Goal: Transaction & Acquisition: Register for event/course

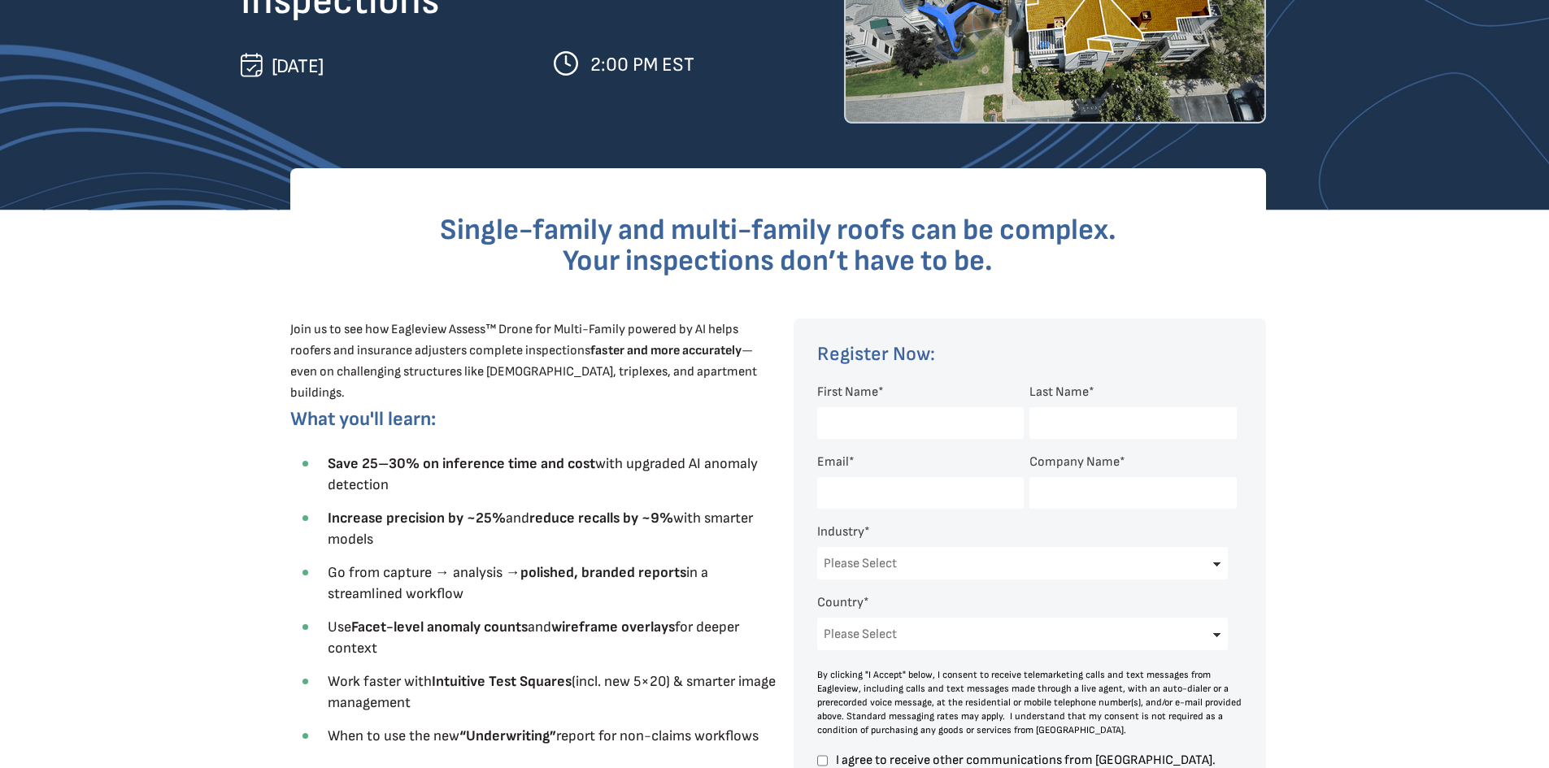
scroll to position [325, 0]
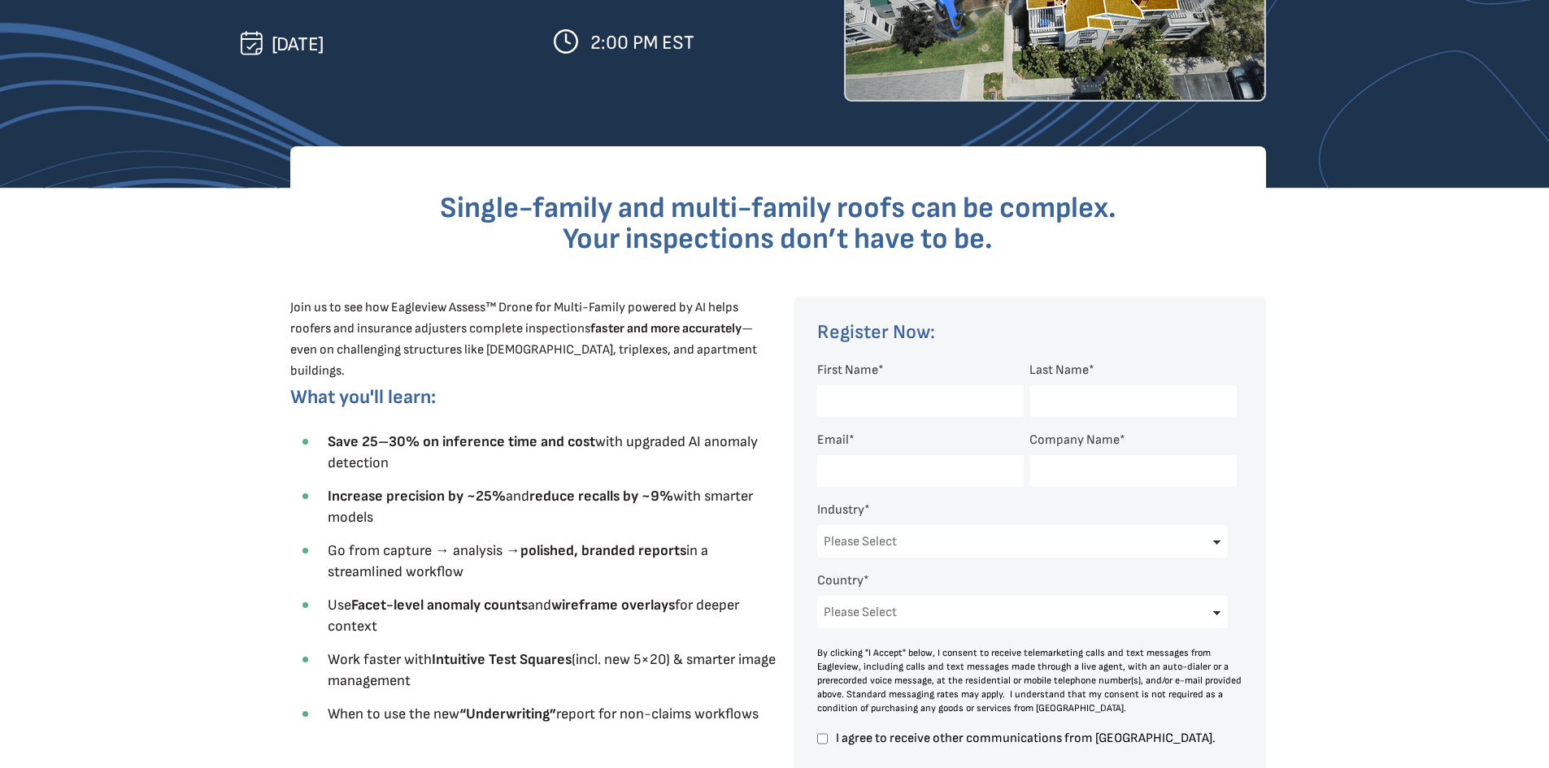
click at [1074, 542] on select "Please Select Architects & Engineering Construction Electric/Gas Utilities Gove…" at bounding box center [1022, 541] width 411 height 33
select select "Construction"
click at [817, 525] on select "Please Select Architects & Engineering Construction Electric/Gas Utilities Gove…" at bounding box center [1022, 541] width 411 height 33
click at [937, 396] on input "First Name *" at bounding box center [920, 401] width 206 height 32
type input "[PERSON_NAME]"
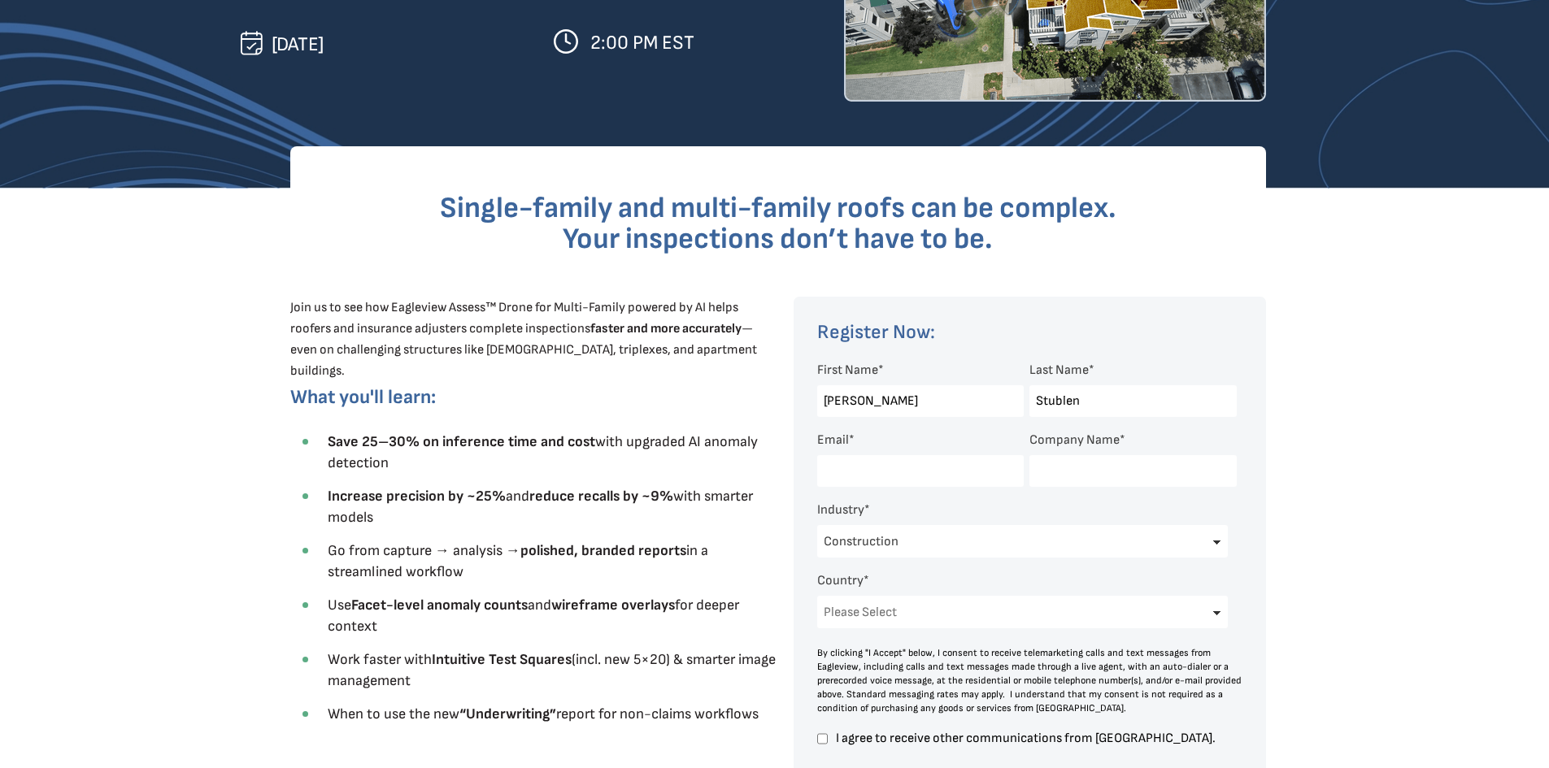
type input "Stublen"
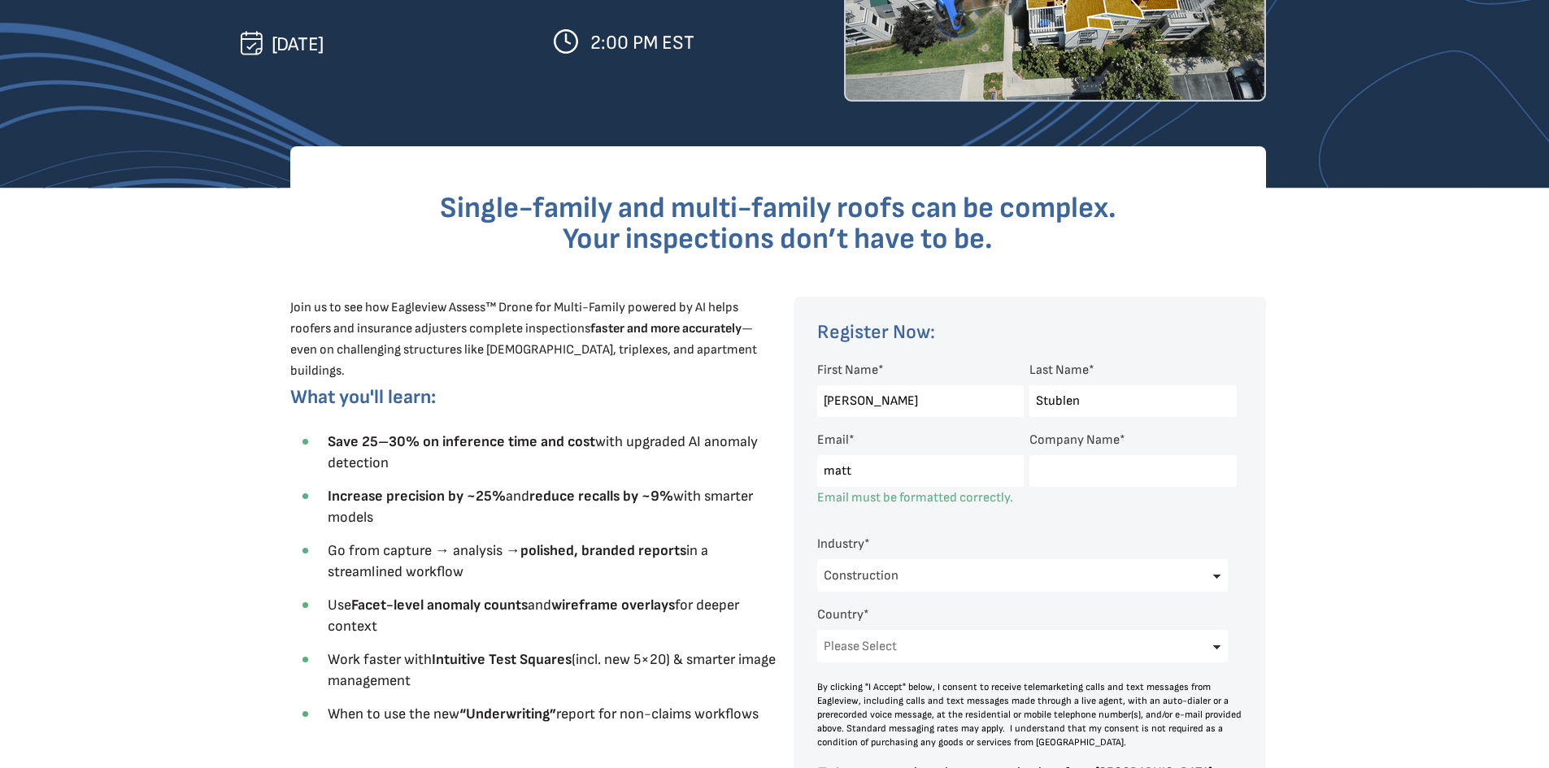
type input "[PERSON_NAME][EMAIL_ADDRESS][DOMAIN_NAME]"
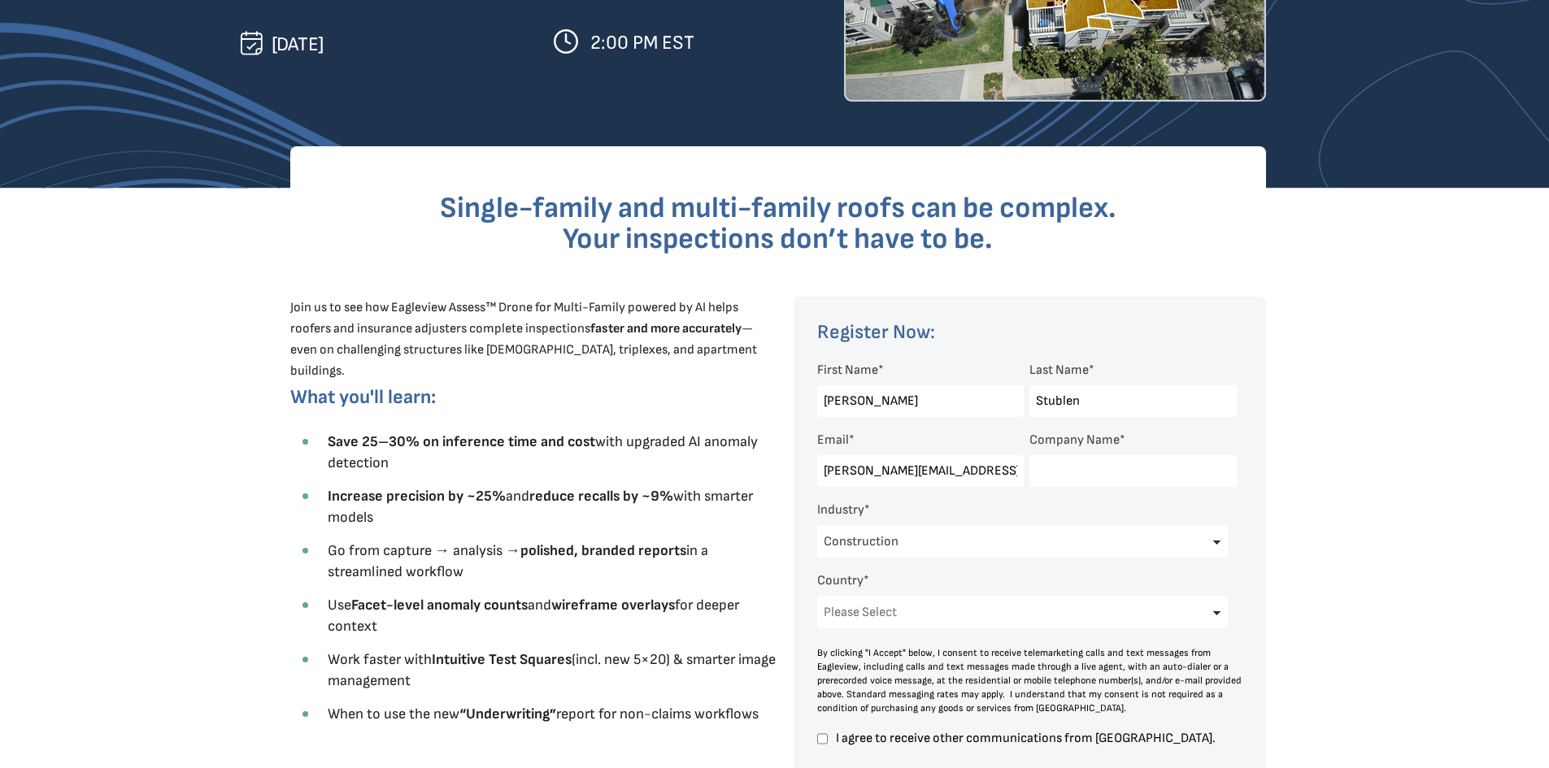
click at [1067, 476] on input "Company Name *" at bounding box center [1132, 471] width 206 height 32
type input "Stublen Roofing"
click at [1054, 604] on select "Please Select [GEOGRAPHIC_DATA] [GEOGRAPHIC_DATA] [GEOGRAPHIC_DATA] [GEOGRAPHIC…" at bounding box center [1022, 612] width 411 height 33
select select "[GEOGRAPHIC_DATA]"
click at [817, 596] on select "Please Select [GEOGRAPHIC_DATA] [GEOGRAPHIC_DATA] [GEOGRAPHIC_DATA] [GEOGRAPHIC…" at bounding box center [1022, 612] width 411 height 33
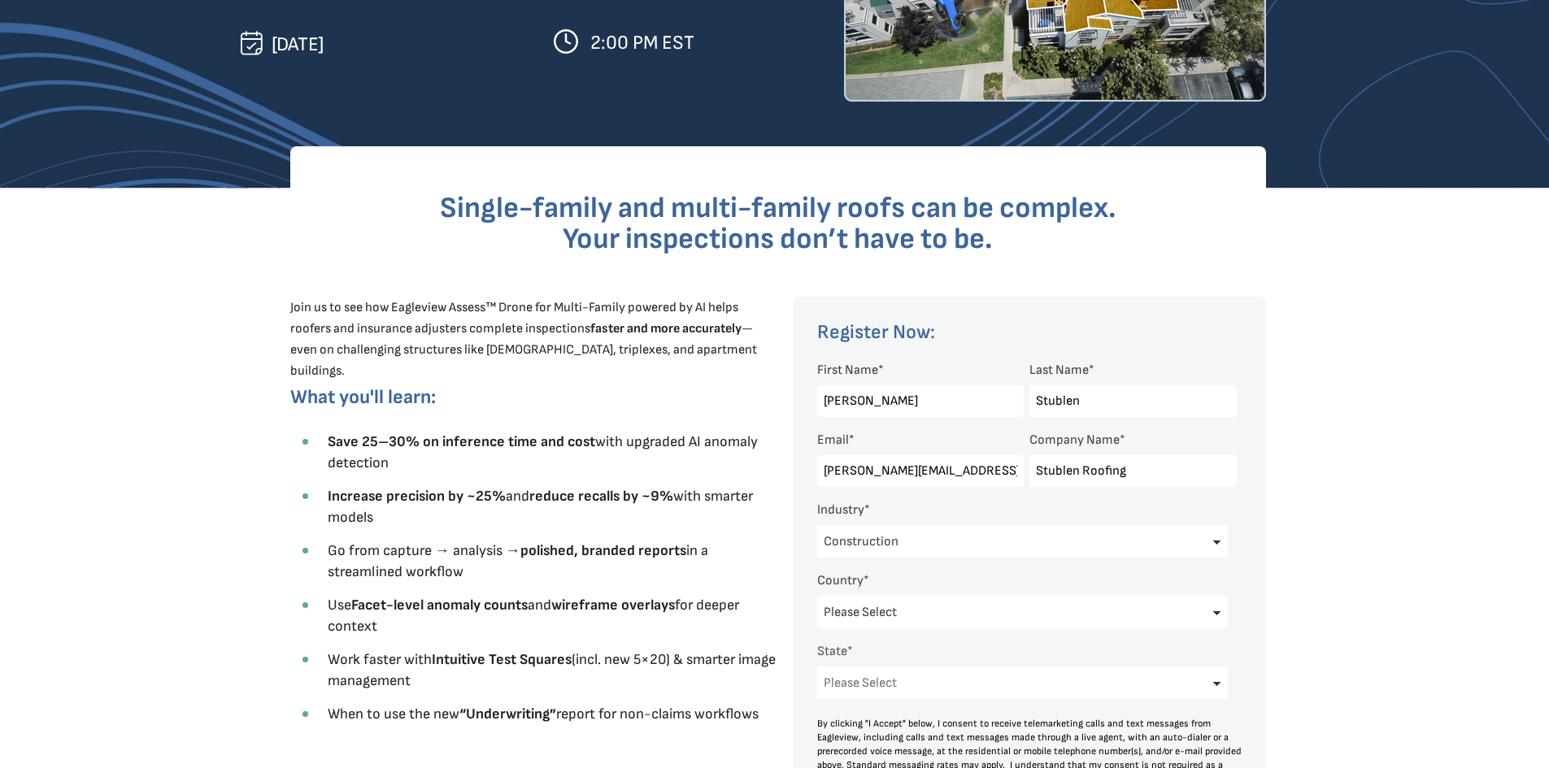
click at [1416, 521] on div at bounding box center [774, 635] width 1549 height 892
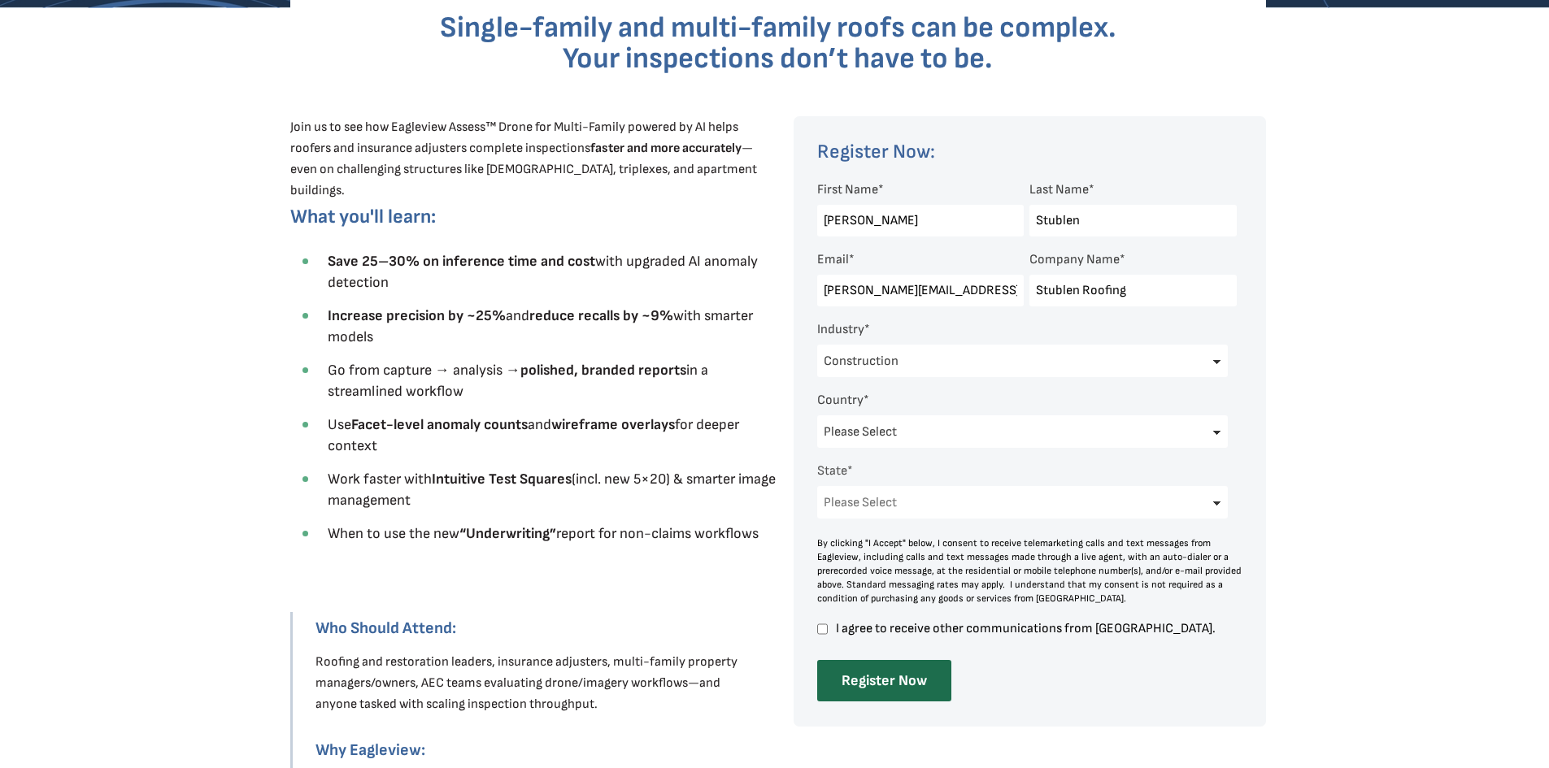
scroll to position [650, 0]
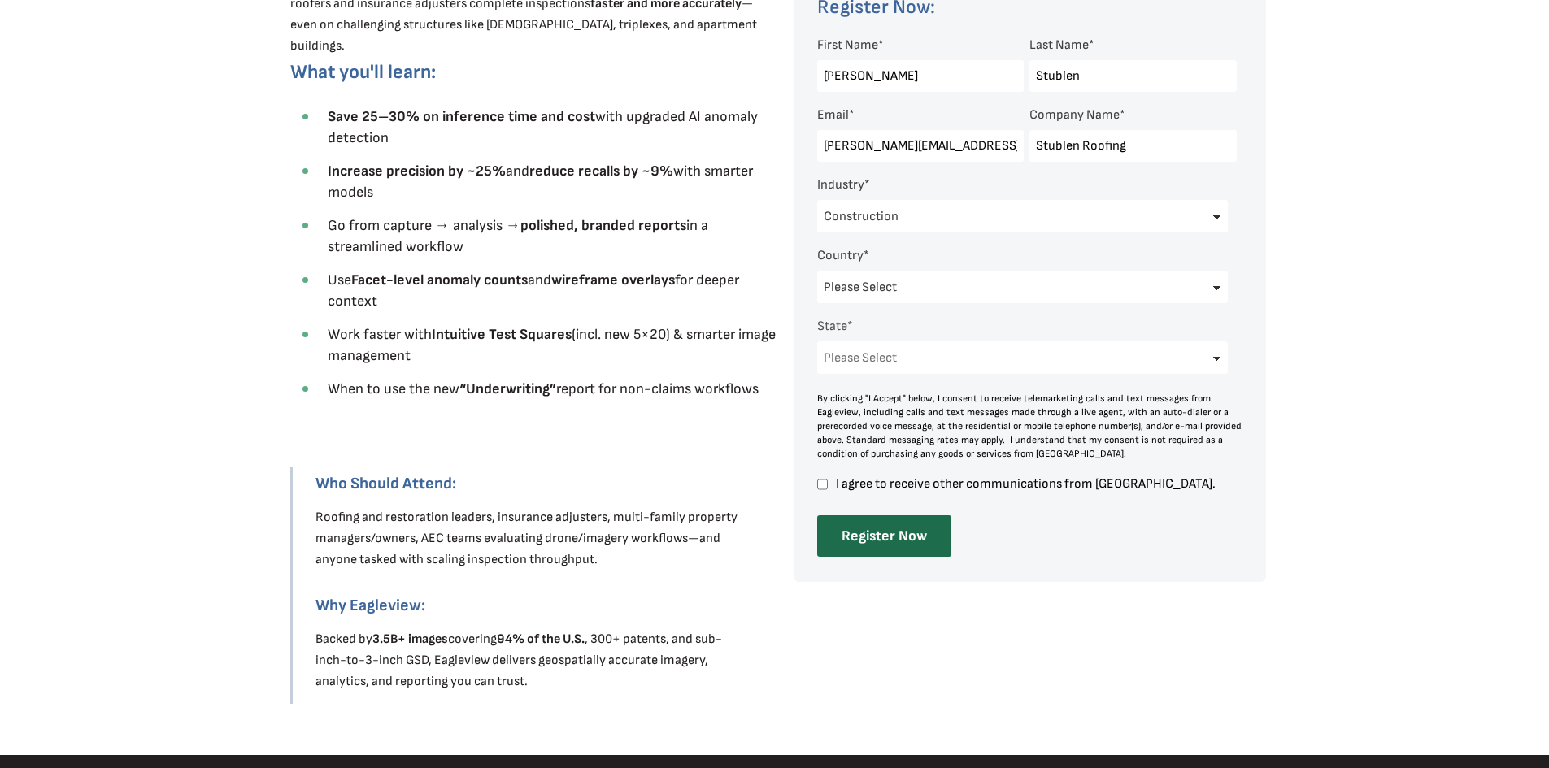
click at [932, 366] on select "Please Select [US_STATE] [US_STATE] [GEOGRAPHIC_DATA] [US_STATE] [US_STATE] [GE…" at bounding box center [1022, 357] width 411 height 33
select select "[US_STATE]"
click at [817, 341] on select "Please Select [US_STATE] [US_STATE] [GEOGRAPHIC_DATA] [US_STATE] [US_STATE] [GE…" at bounding box center [1022, 357] width 411 height 33
click at [1468, 416] on div at bounding box center [774, 309] width 1549 height 892
click at [823, 483] on input "I agree to receive other communications from [GEOGRAPHIC_DATA]." at bounding box center [822, 484] width 11 height 15
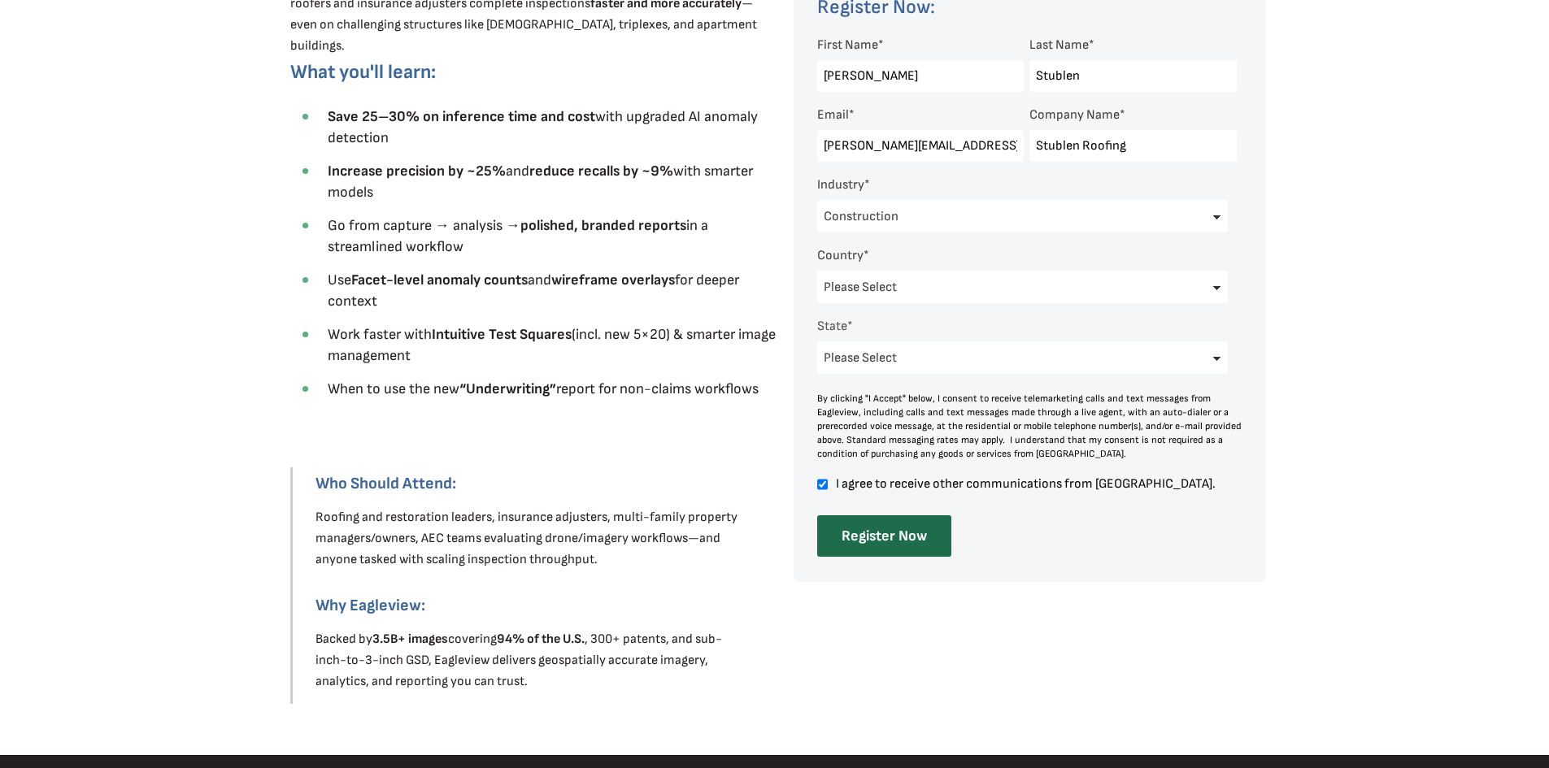
click at [819, 484] on input "I agree to receive other communications from [GEOGRAPHIC_DATA]." at bounding box center [822, 484] width 11 height 15
checkbox input "false"
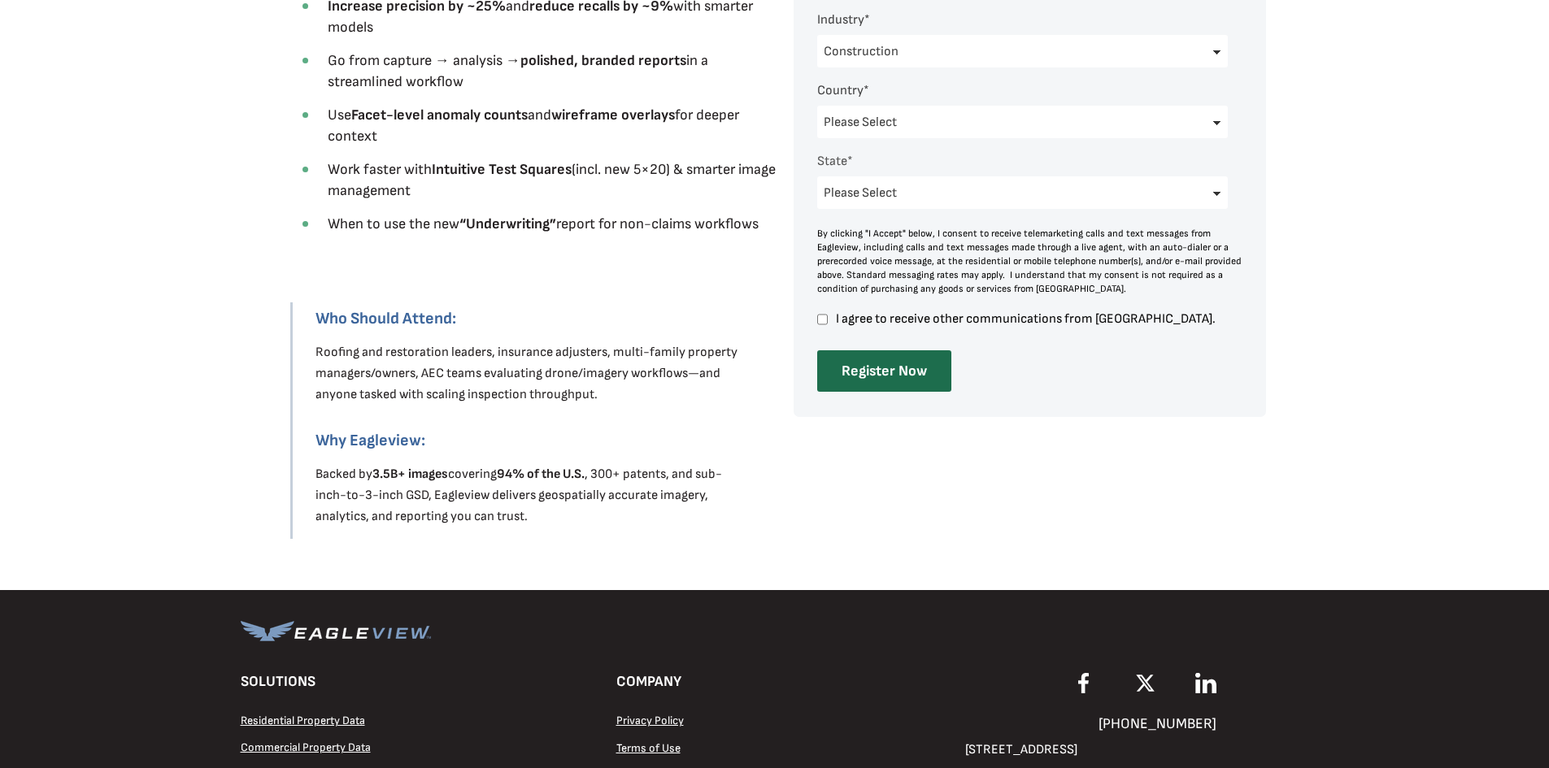
scroll to position [894, 0]
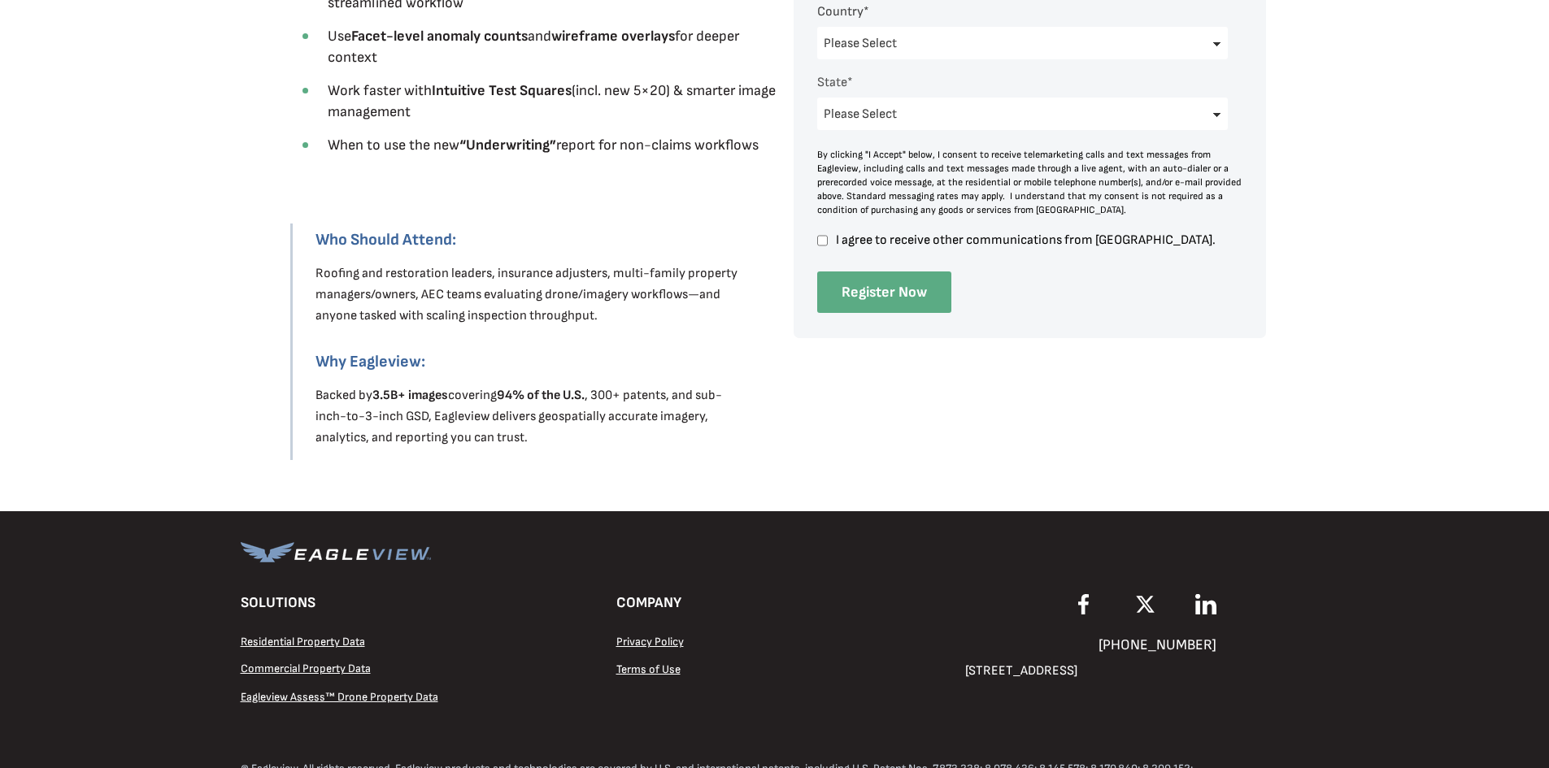
click at [902, 280] on input "Register Now" at bounding box center [884, 292] width 134 height 41
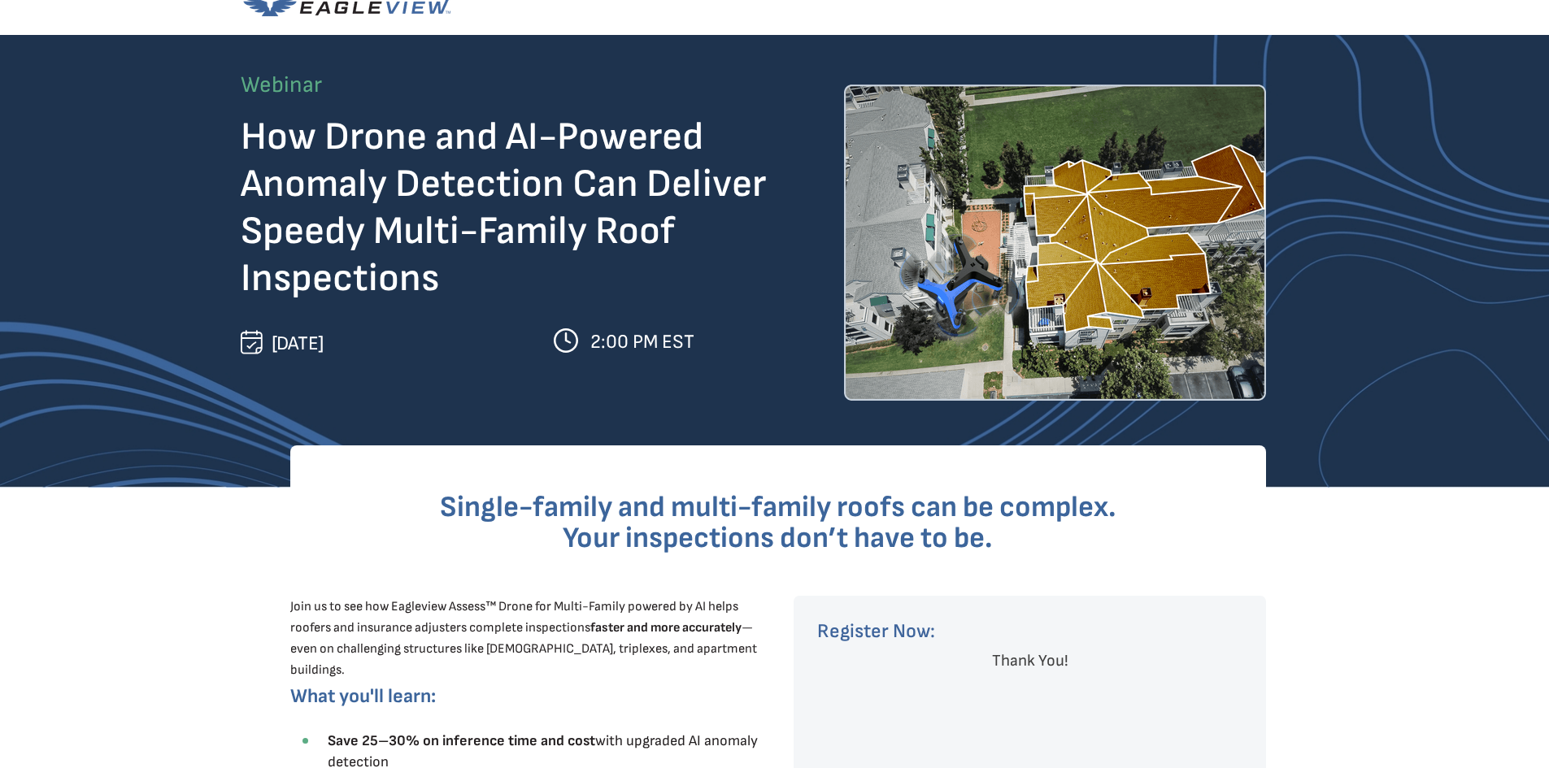
scroll to position [0, 0]
